Goal: Information Seeking & Learning: Learn about a topic

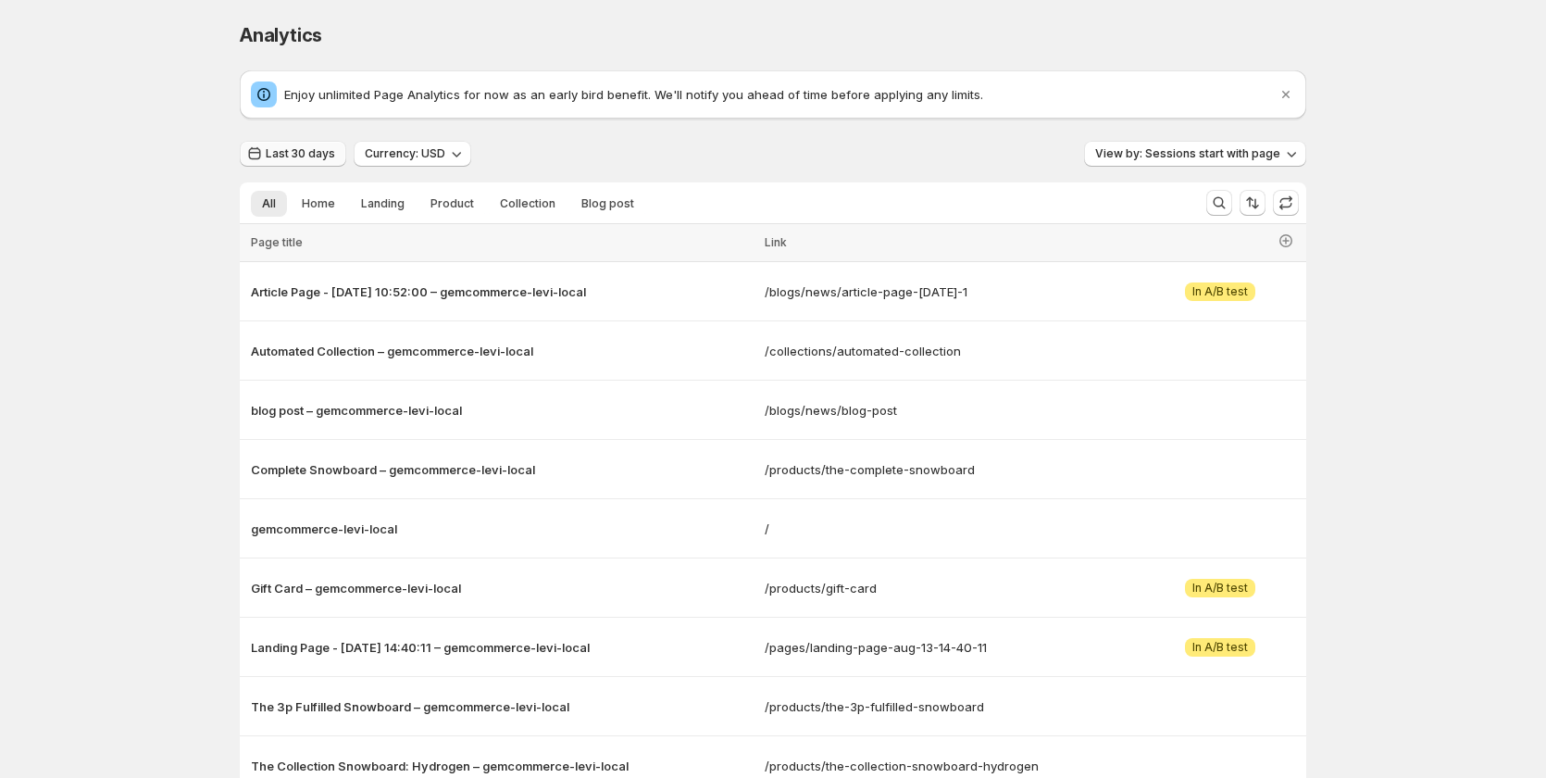
click at [319, 143] on button "Last 30 days" at bounding box center [293, 154] width 106 height 26
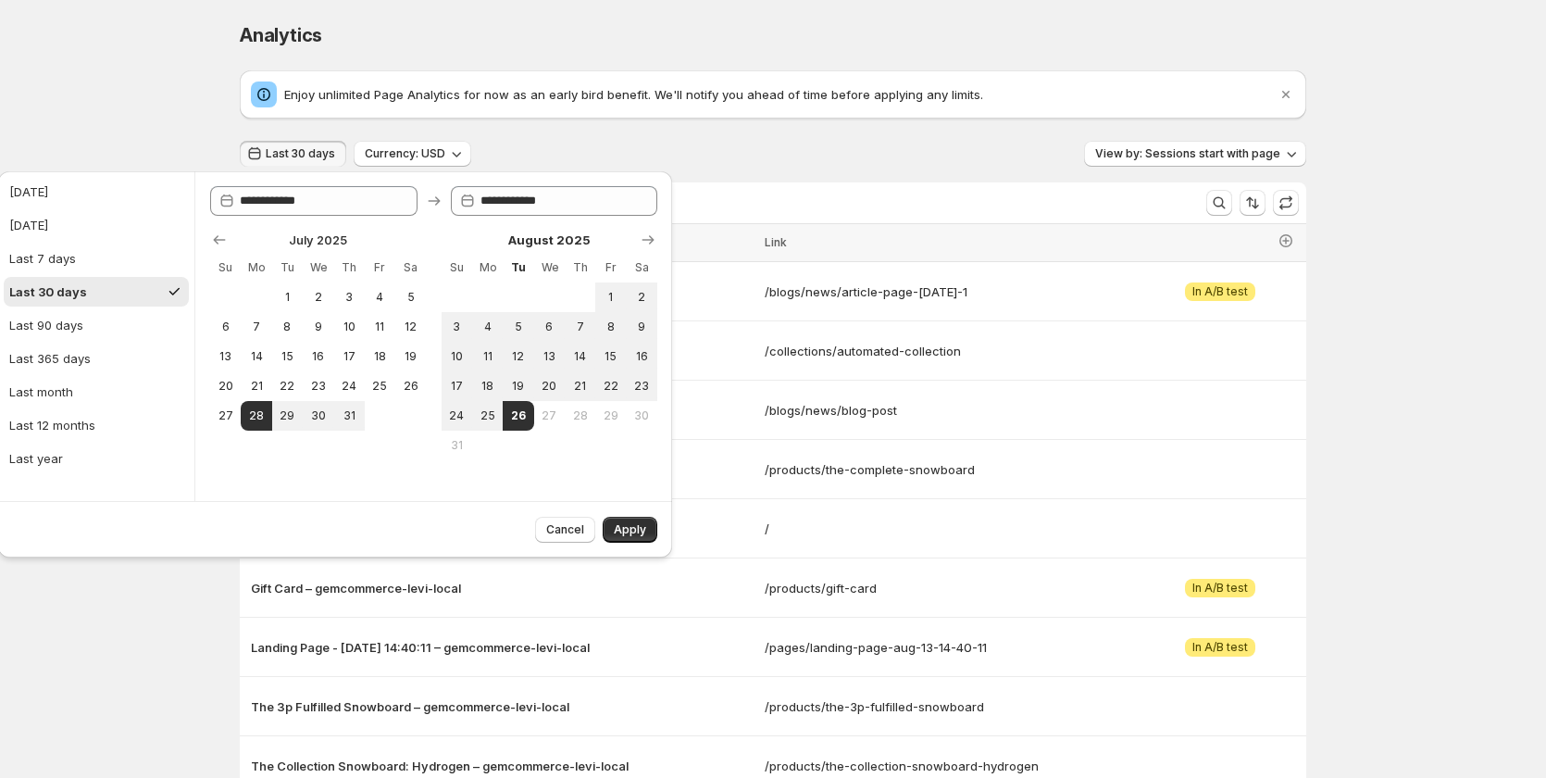
click at [186, 88] on div "Analytics. This page is ready Analytics Enjoy unlimited Page Analytics for now …" at bounding box center [773, 498] width 1546 height 996
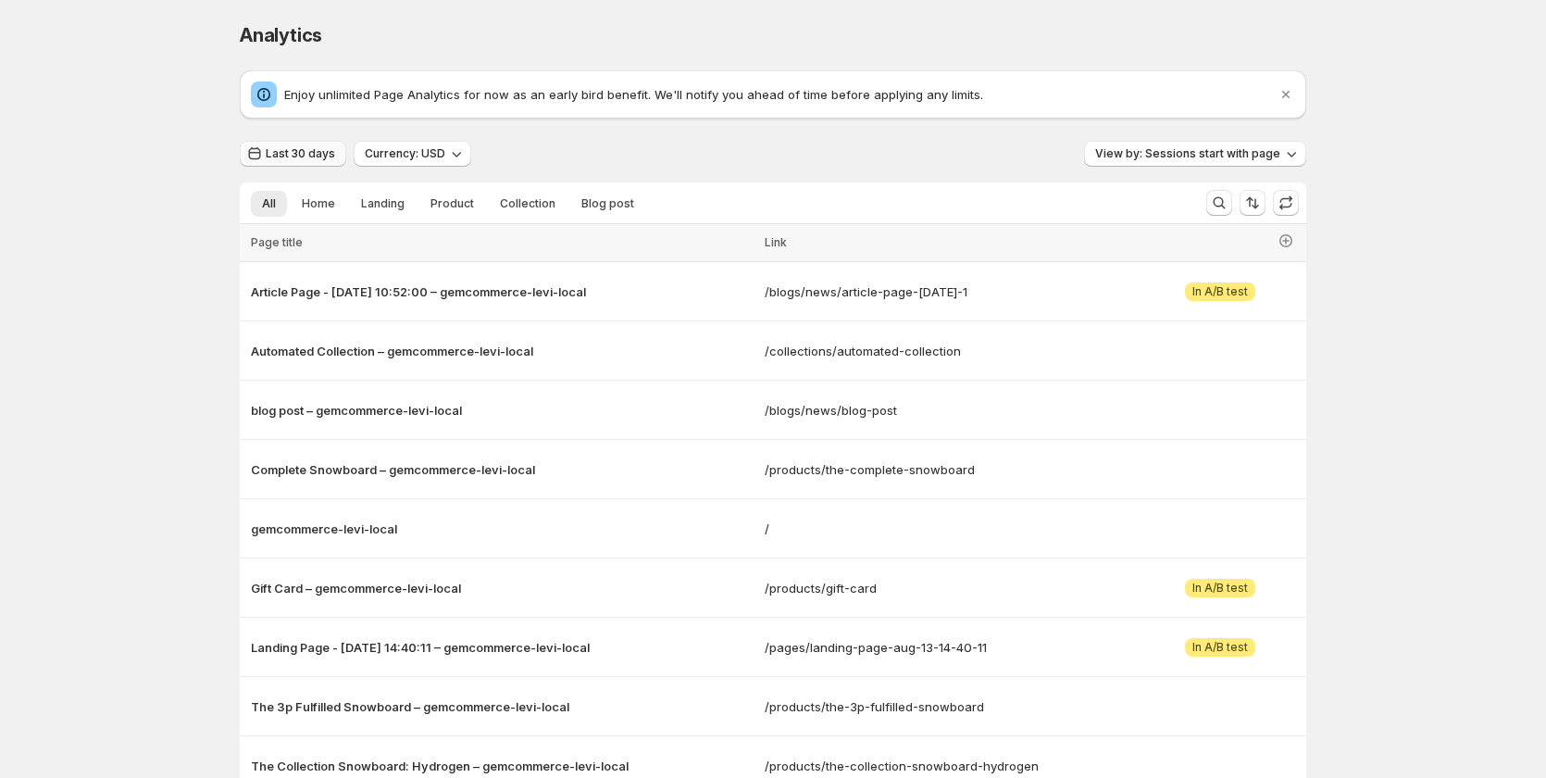
click at [293, 162] on button "Last 30 days" at bounding box center [293, 154] width 106 height 26
